Goal: Register for event/course

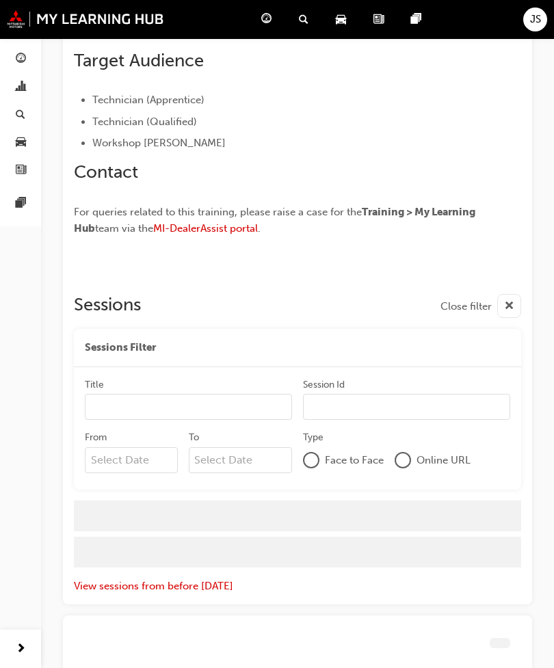
scroll to position [916, 0]
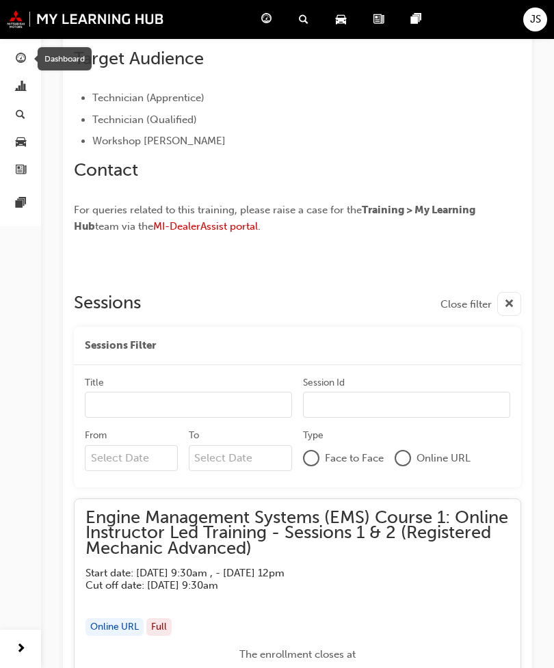
click at [10, 57] on link "button" at bounding box center [20, 59] width 30 height 25
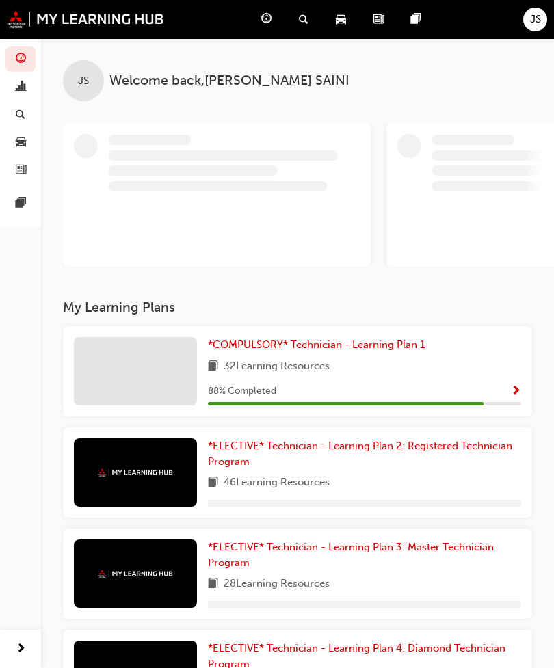
click at [307, 20] on span "search-icon" at bounding box center [304, 19] width 10 height 17
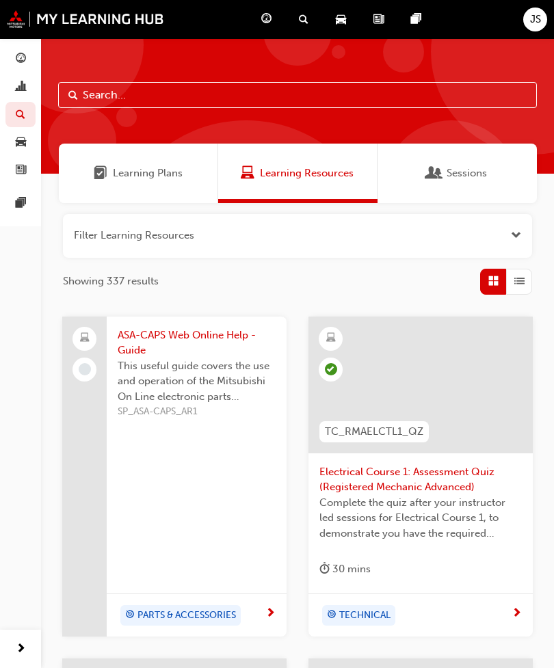
click at [459, 175] on span "Sessions" at bounding box center [467, 174] width 40 height 16
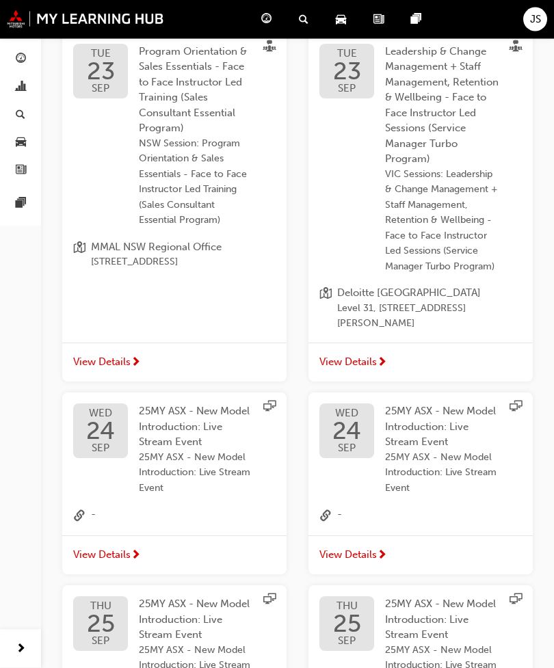
scroll to position [286, 0]
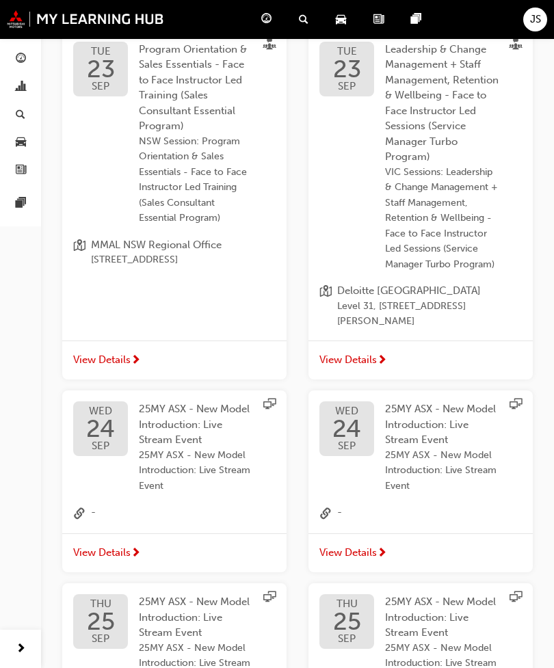
click at [531, 17] on span "JS" at bounding box center [535, 20] width 11 height 16
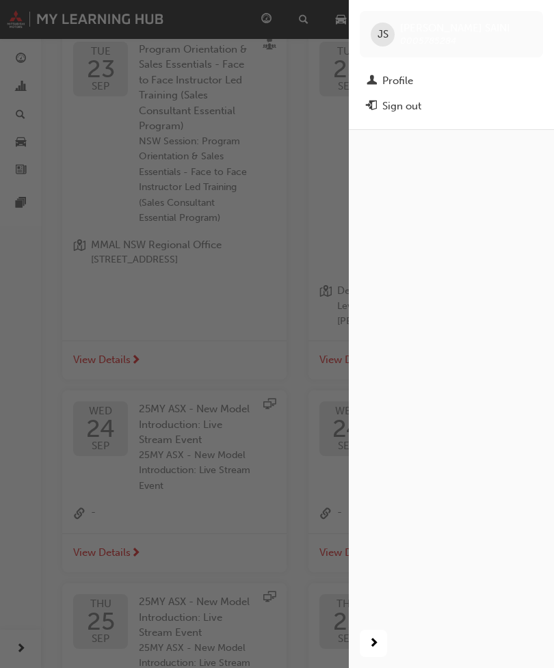
click at [282, 322] on div "button" at bounding box center [174, 334] width 349 height 668
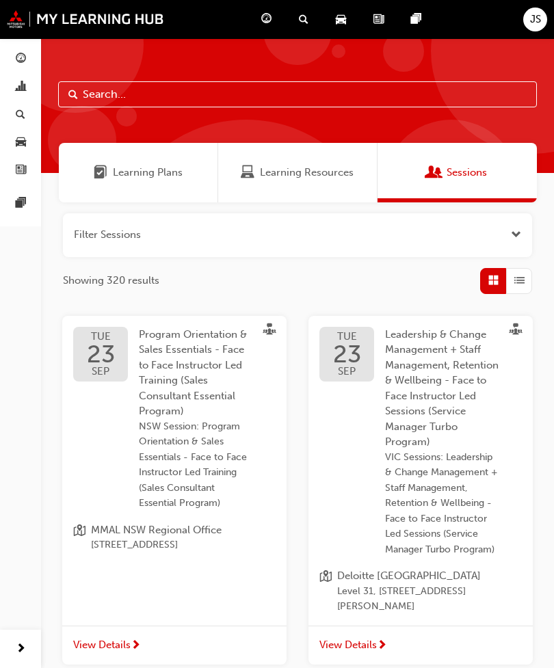
scroll to position [0, 0]
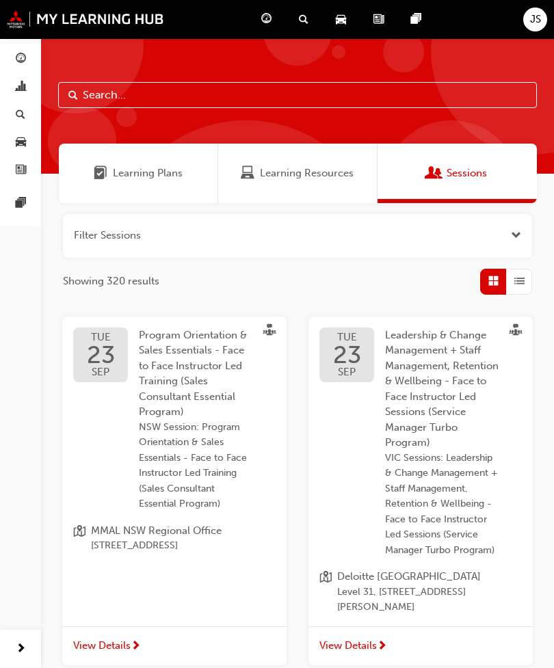
click at [20, 53] on span "guage-icon" at bounding box center [21, 59] width 10 height 12
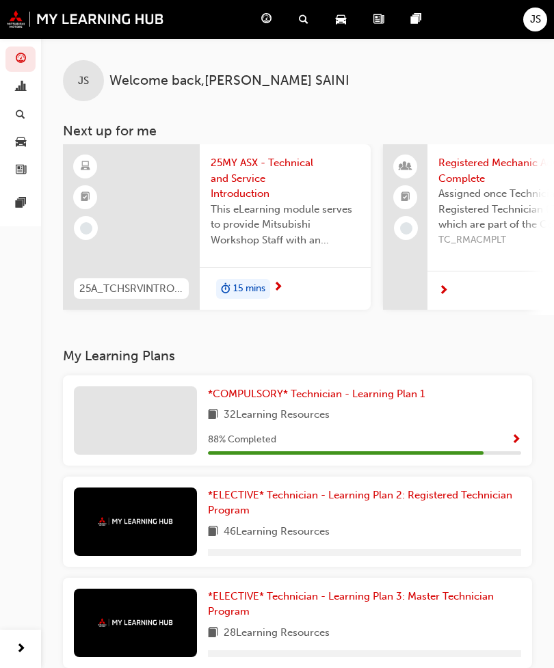
click at [42, 98] on div "JS Welcome back , [PERSON_NAME]" at bounding box center [297, 69] width 513 height 63
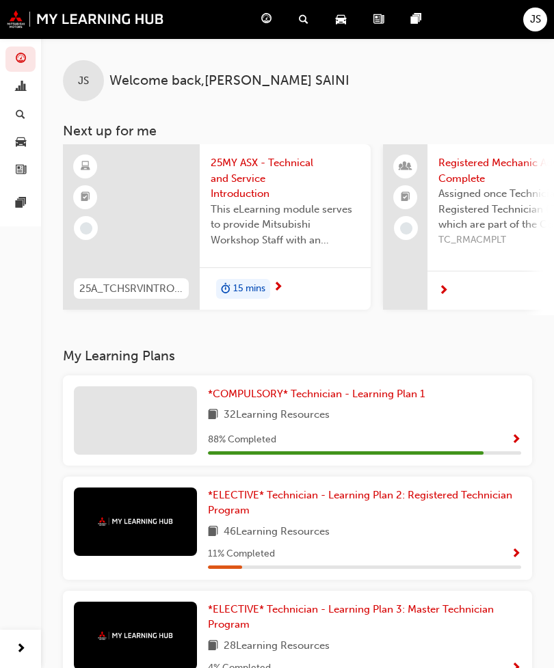
click at [14, 95] on link "button" at bounding box center [20, 87] width 30 height 25
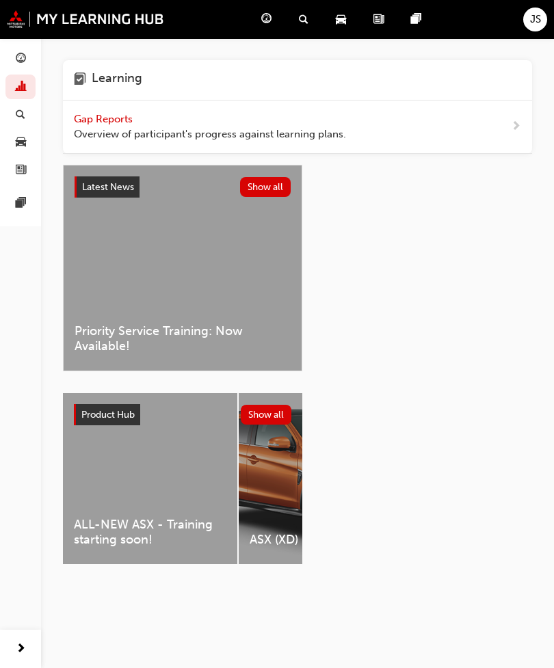
click at [10, 116] on link "button" at bounding box center [20, 114] width 30 height 25
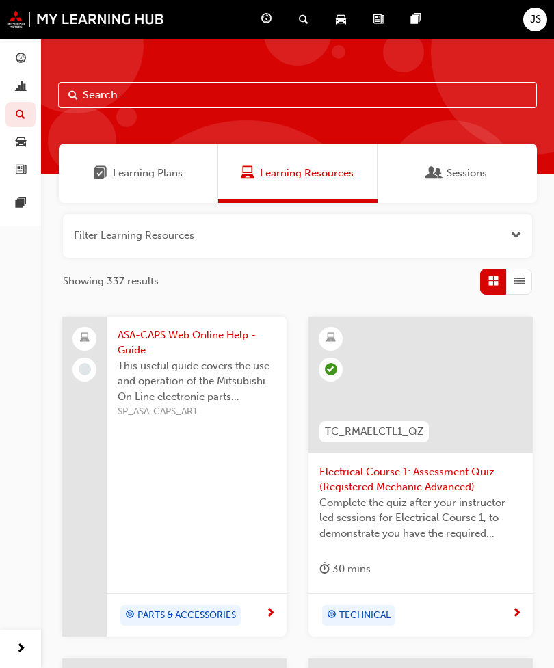
click at [24, 58] on span "guage-icon" at bounding box center [21, 59] width 10 height 12
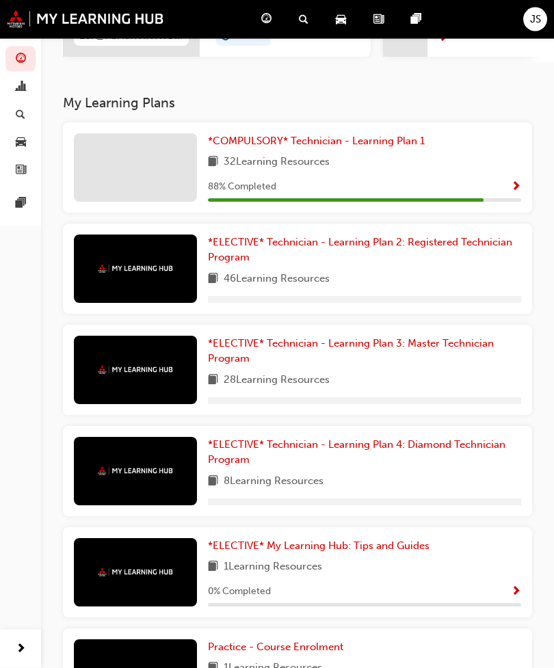
scroll to position [253, 0]
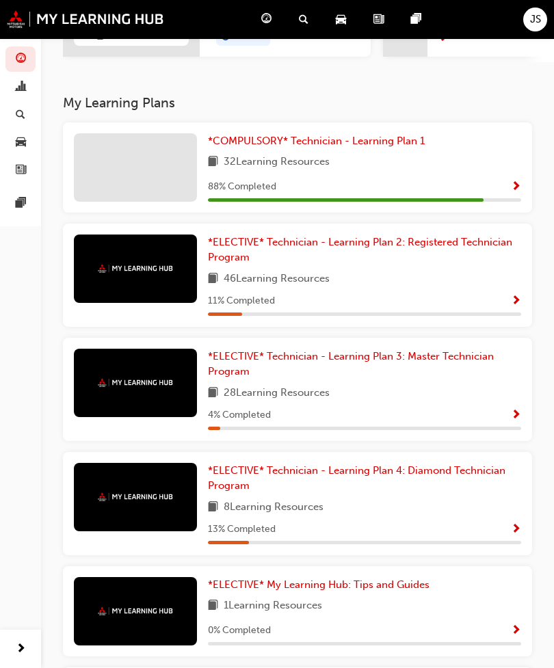
click at [317, 135] on span "*COMPULSORY* Technician - Learning Plan 1" at bounding box center [316, 141] width 217 height 12
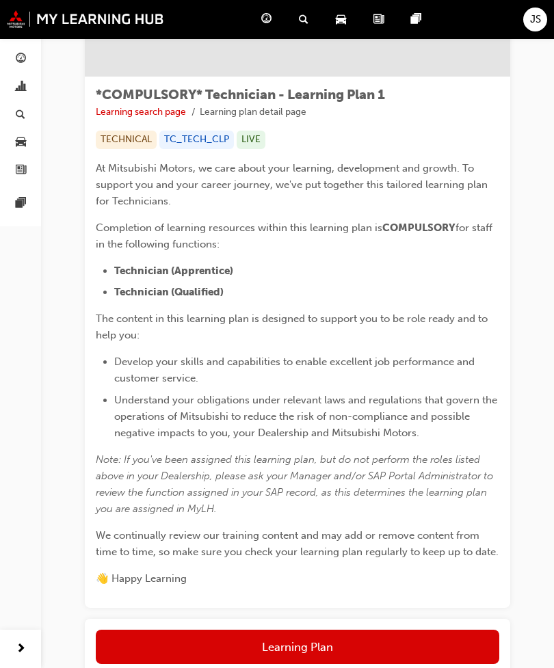
scroll to position [250, 0]
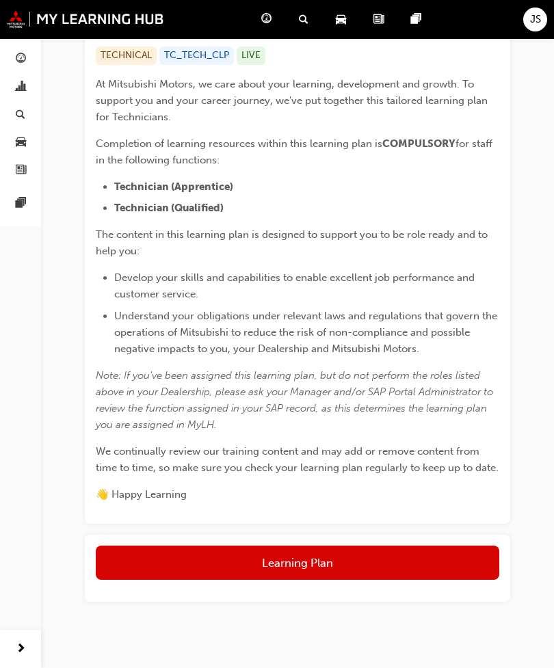
click at [423, 556] on button "Learning Plan" at bounding box center [298, 563] width 404 height 34
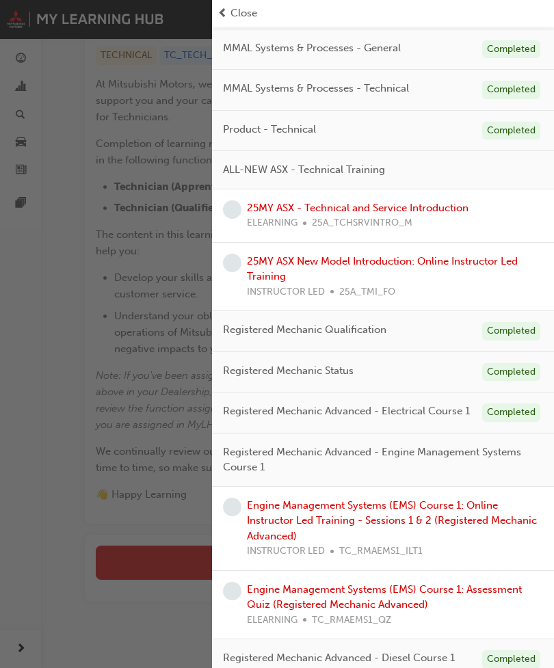
scroll to position [230, 0]
click at [464, 587] on link "Engine Management Systems (EMS) Course 1: Assessment Quiz (Registered Mechanic …" at bounding box center [384, 598] width 275 height 28
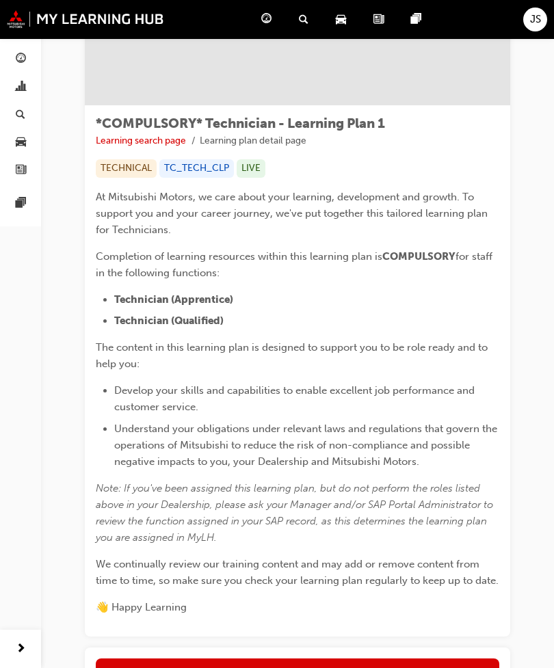
scroll to position [250, 0]
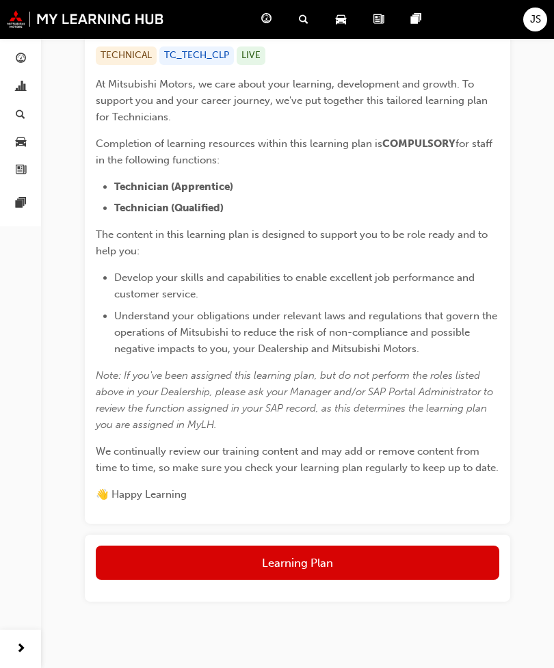
click at [370, 567] on button "Learning Plan" at bounding box center [298, 563] width 404 height 34
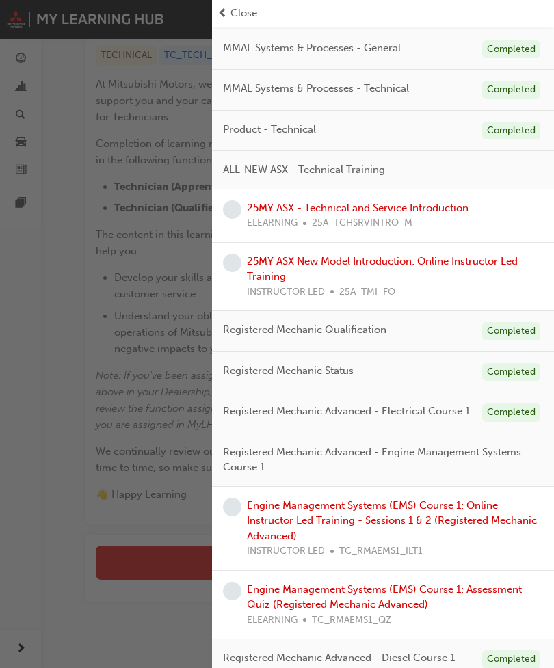
scroll to position [230, 0]
click at [474, 516] on link "Engine Management Systems (EMS) Course 1: Online Instructor Led Training - Sess…" at bounding box center [392, 521] width 290 height 43
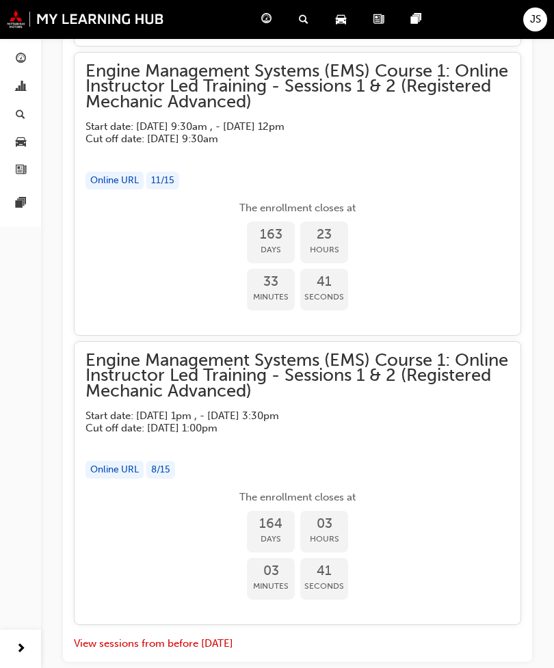
scroll to position [2092, 0]
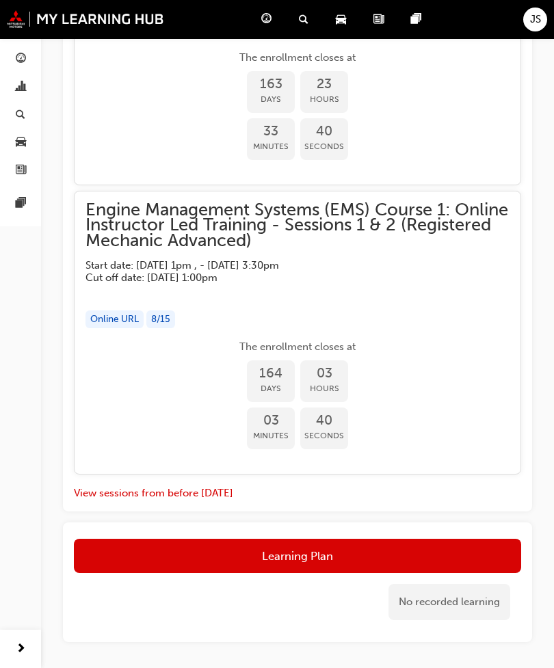
click at [137, 486] on button "View sessions from before [DATE]" at bounding box center [153, 494] width 159 height 16
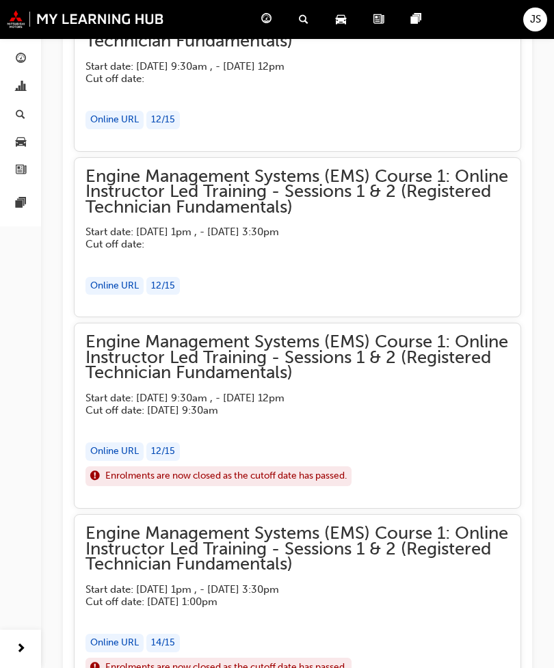
scroll to position [4905, 0]
click at [127, 443] on div "Online URL" at bounding box center [114, 452] width 58 height 18
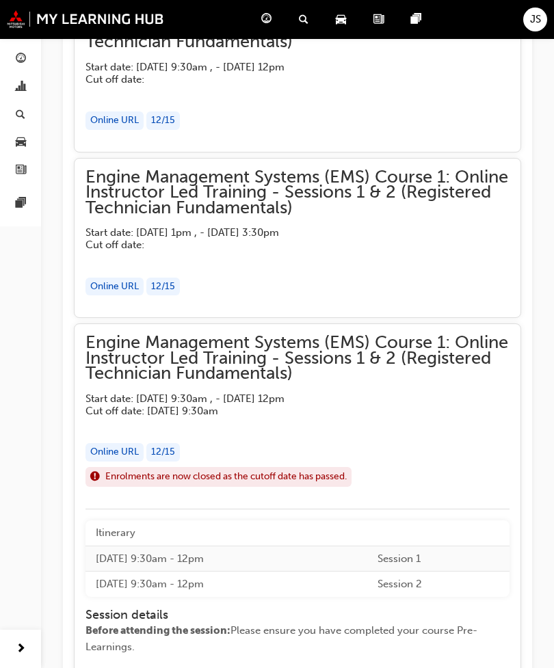
click at [120, 443] on div "Online URL" at bounding box center [114, 452] width 58 height 18
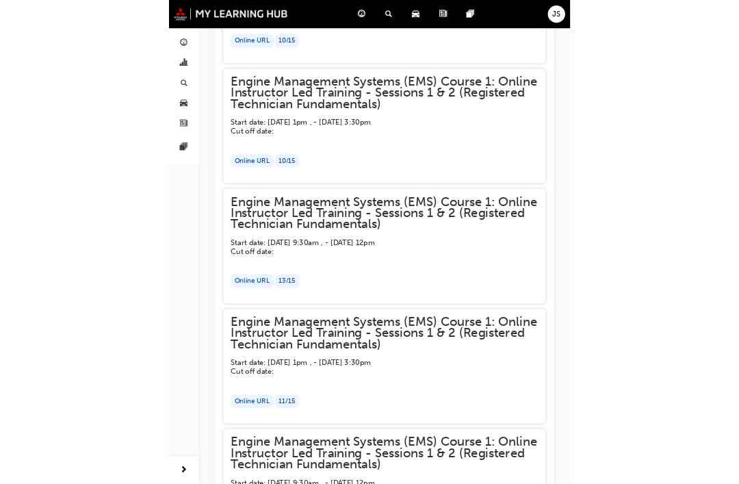
scroll to position [2862, 0]
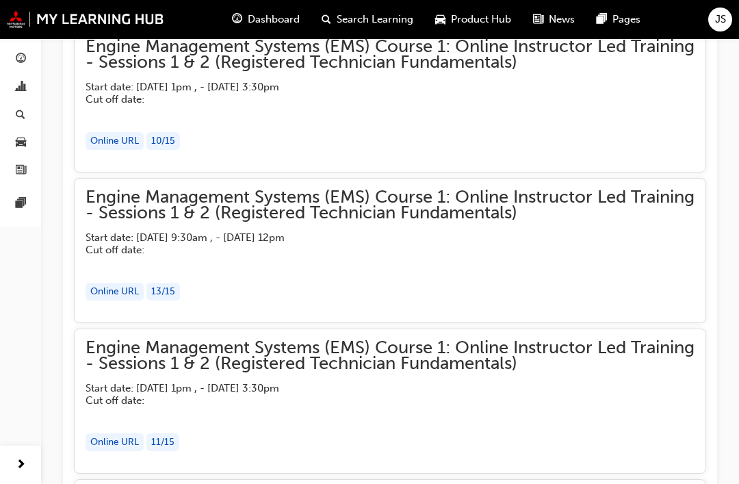
click at [8, 47] on link "button" at bounding box center [20, 59] width 30 height 25
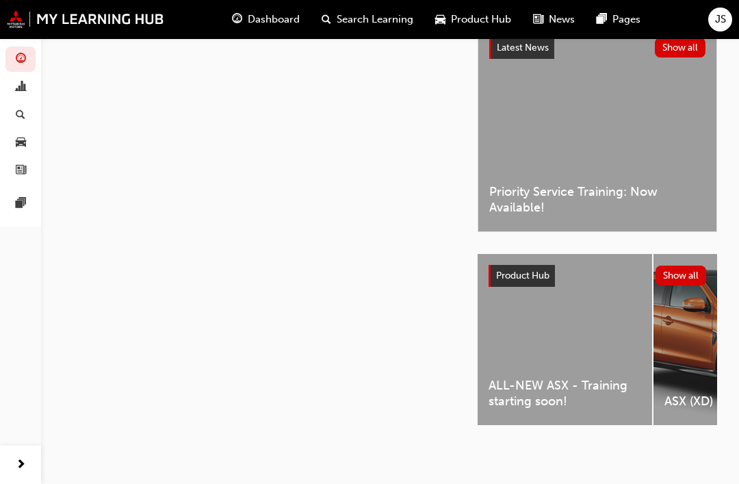
scroll to position [35, 0]
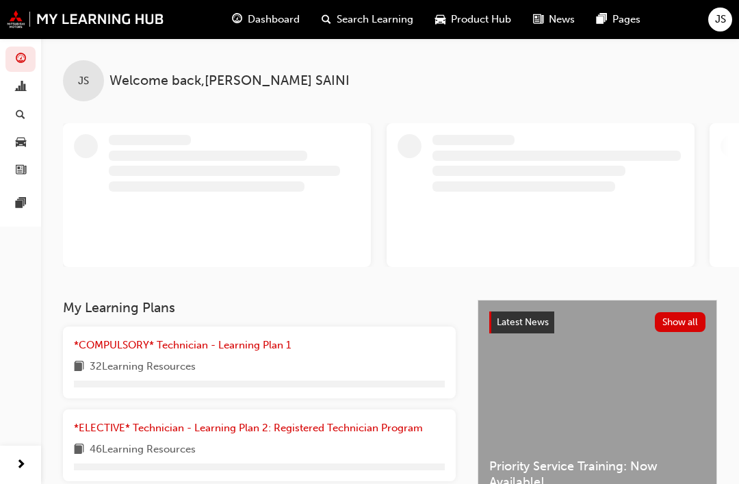
click at [284, 25] on span "Dashboard" at bounding box center [274, 20] width 52 height 16
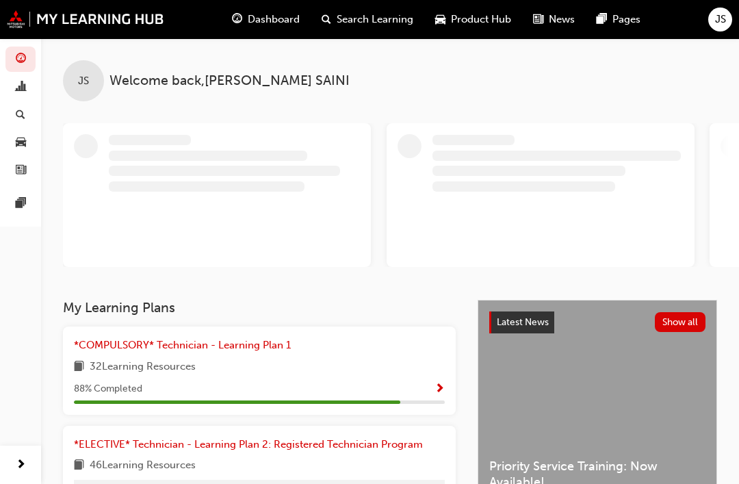
click at [374, 14] on span "Search Learning" at bounding box center [375, 20] width 77 height 16
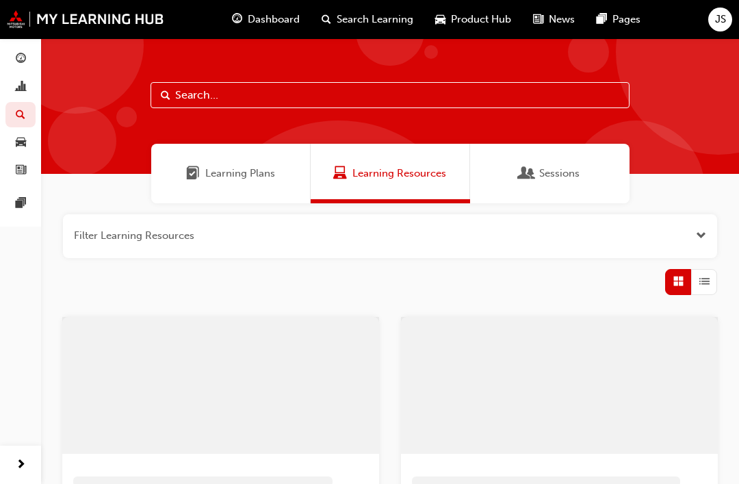
click at [557, 174] on span "Sessions" at bounding box center [559, 174] width 40 height 16
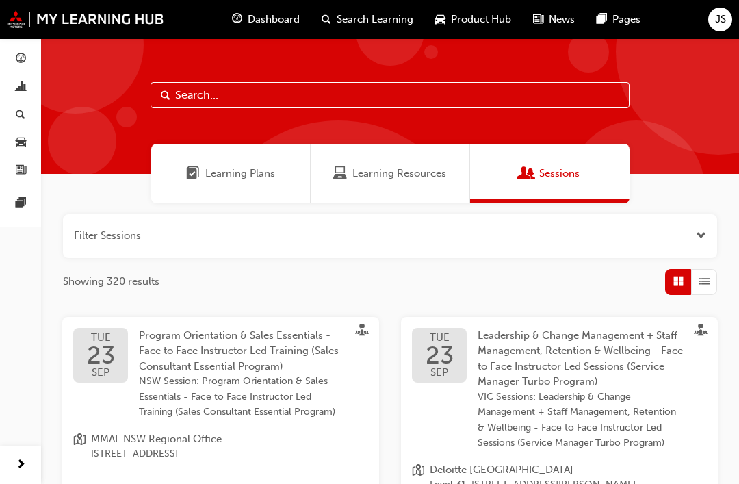
click at [240, 183] on div "Learning Plans" at bounding box center [230, 174] width 159 height 60
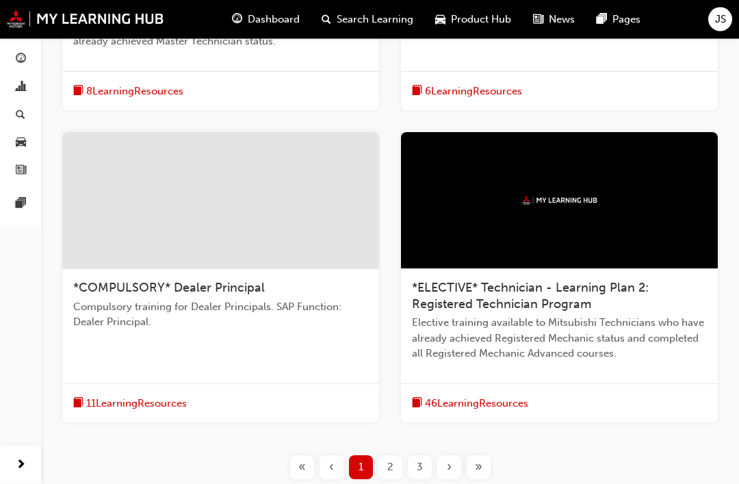
scroll to position [818, 0]
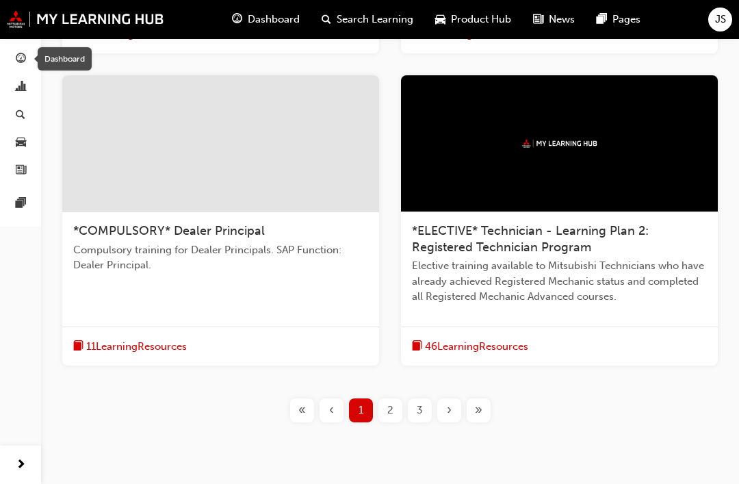
click at [19, 62] on span "guage-icon" at bounding box center [21, 59] width 10 height 12
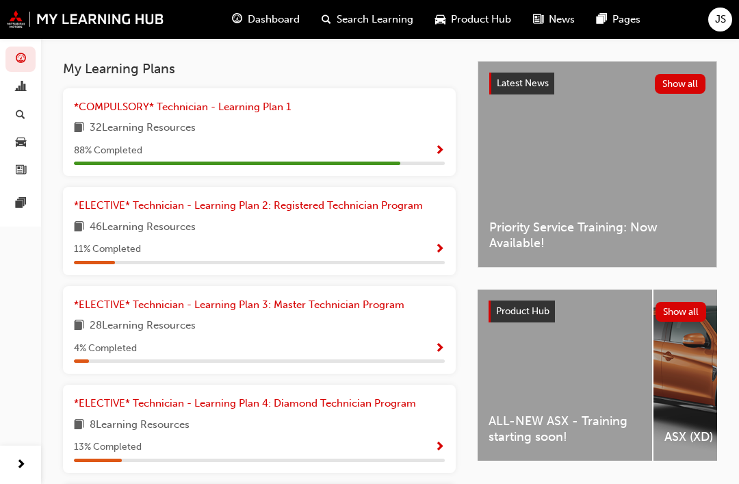
scroll to position [296, 0]
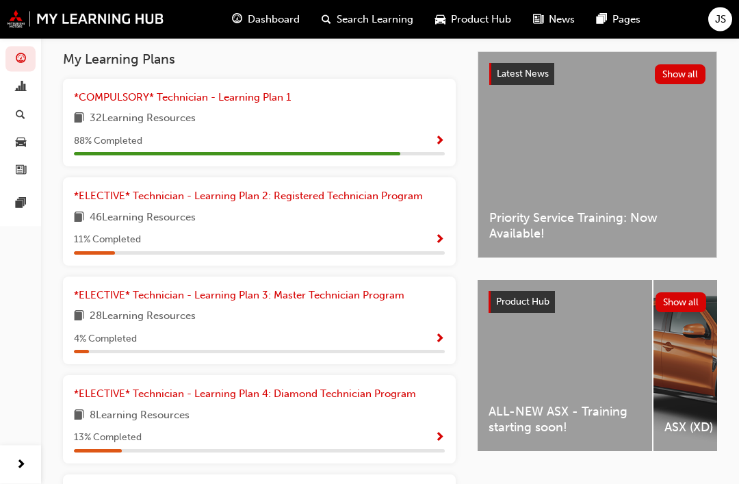
click at [83, 111] on span "book-icon" at bounding box center [79, 119] width 10 height 17
click at [81, 96] on span "*COMPULSORY* Technician - Learning Plan 1" at bounding box center [182, 98] width 217 height 12
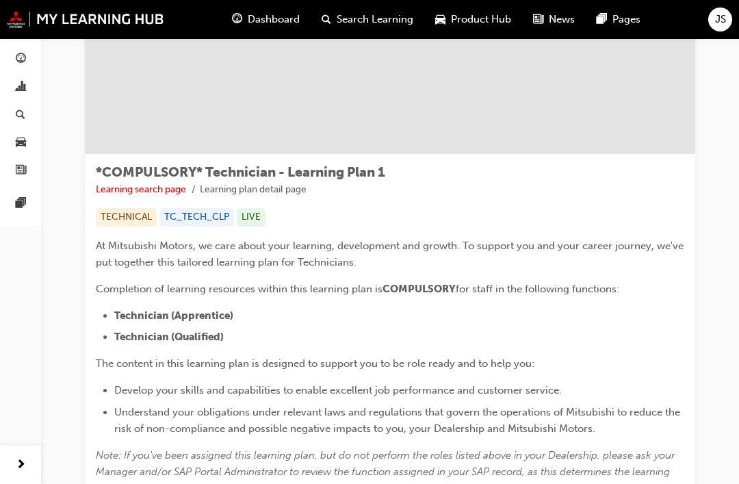
scroll to position [336, 0]
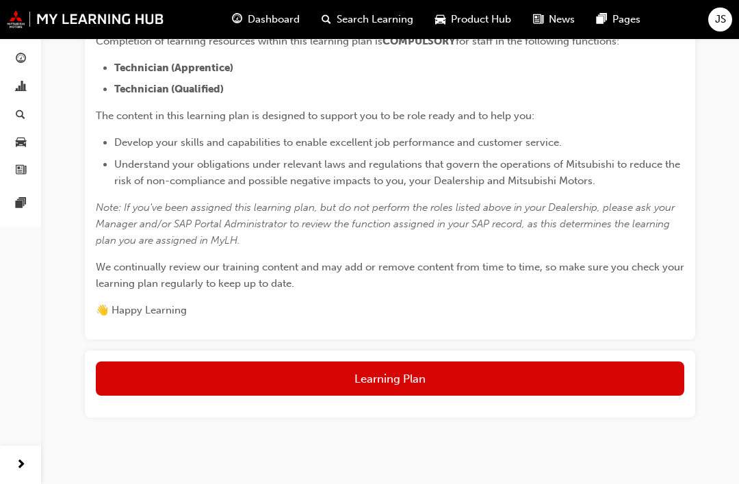
click at [603, 372] on button "Learning Plan" at bounding box center [390, 378] width 588 height 34
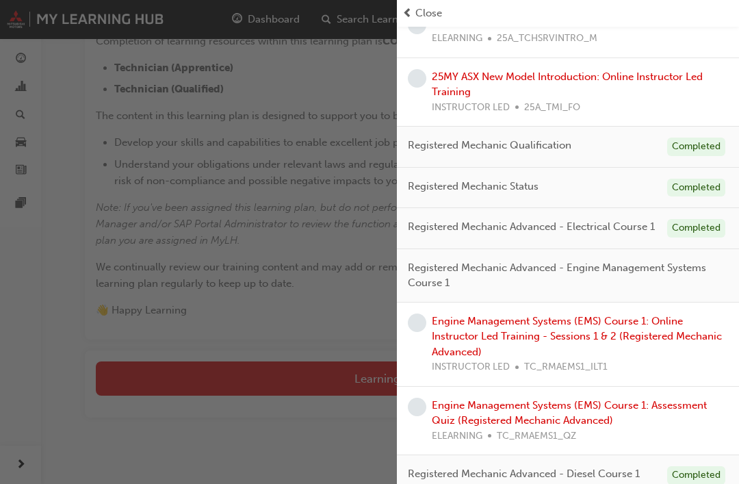
scroll to position [414, 0]
click at [631, 316] on link "Engine Management Systems (EMS) Course 1: Online Instructor Led Training - Sess…" at bounding box center [577, 336] width 290 height 43
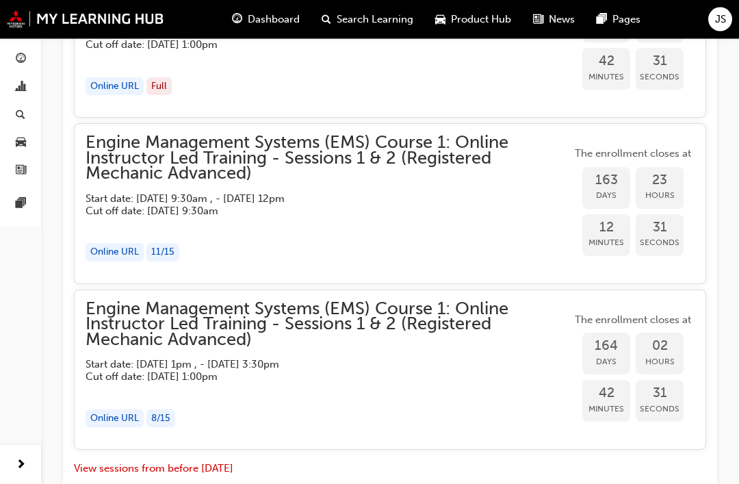
scroll to position [1720, 0]
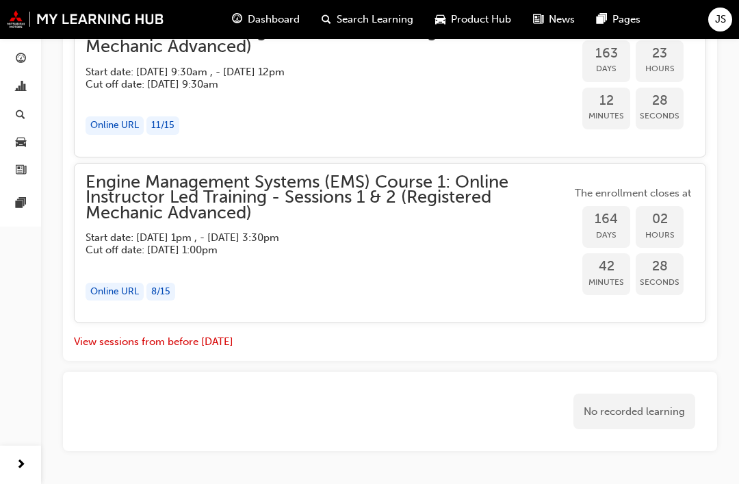
click at [75, 334] on button "View sessions from before [DATE]" at bounding box center [153, 342] width 159 height 16
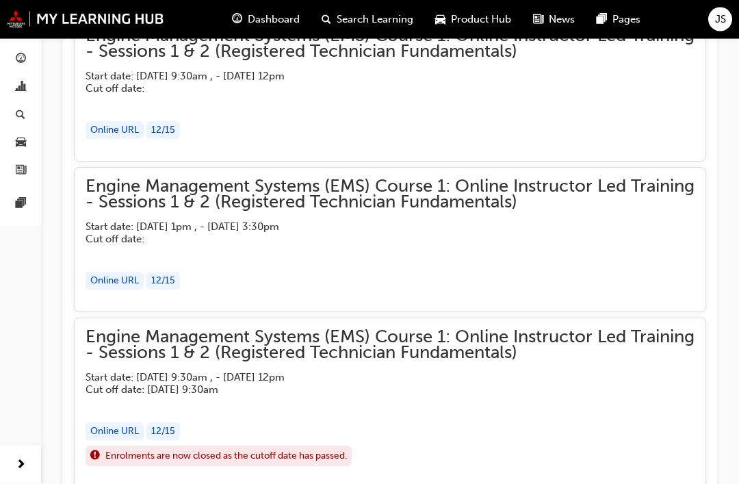
scroll to position [4528, 0]
click at [107, 422] on div "Online URL" at bounding box center [114, 431] width 58 height 18
click at [653, 445] on div "Enrolments are now closed as the cutoff date has passed." at bounding box center [389, 455] width 609 height 21
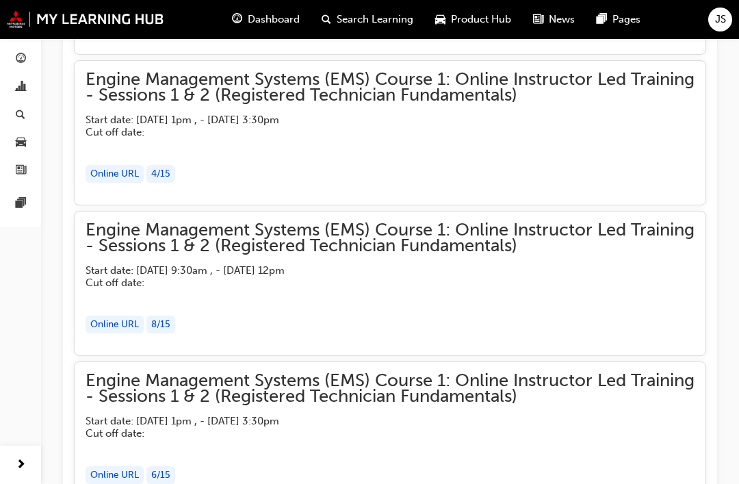
scroll to position [3374, 0]
